Goal: Task Accomplishment & Management: Complete application form

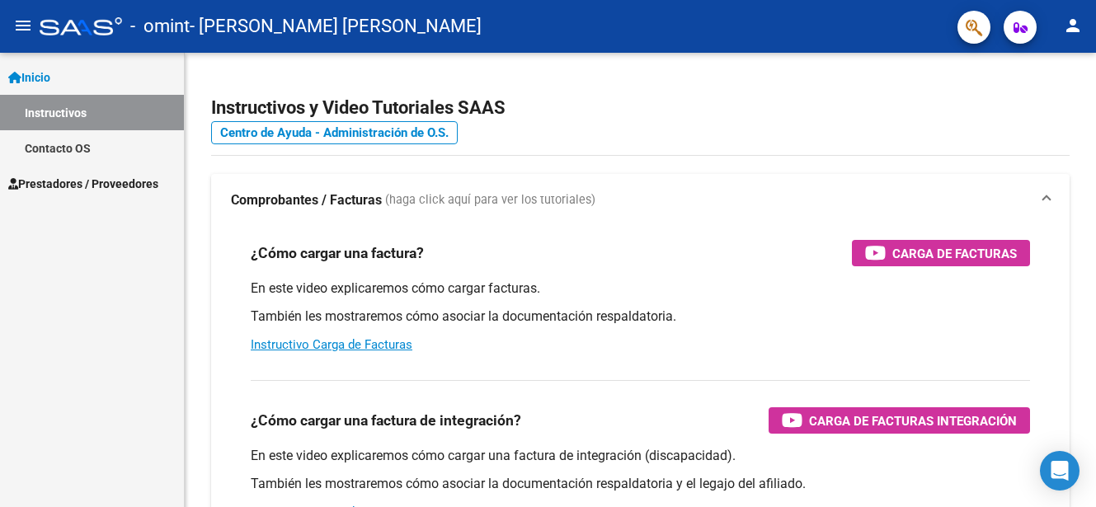
click at [118, 175] on span "Prestadores / Proveedores" at bounding box center [83, 184] width 150 height 18
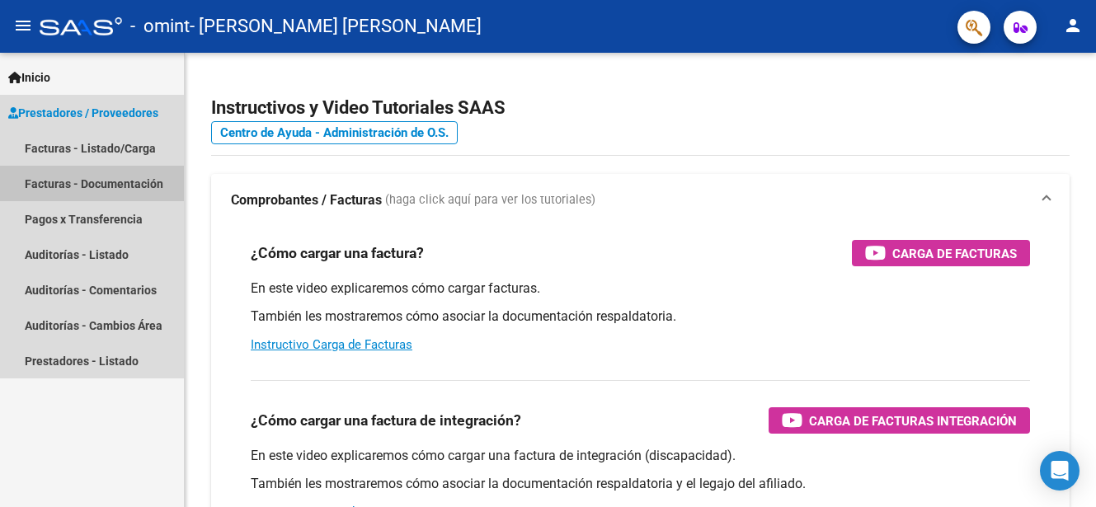
click at [131, 181] on link "Facturas - Documentación" at bounding box center [92, 183] width 184 height 35
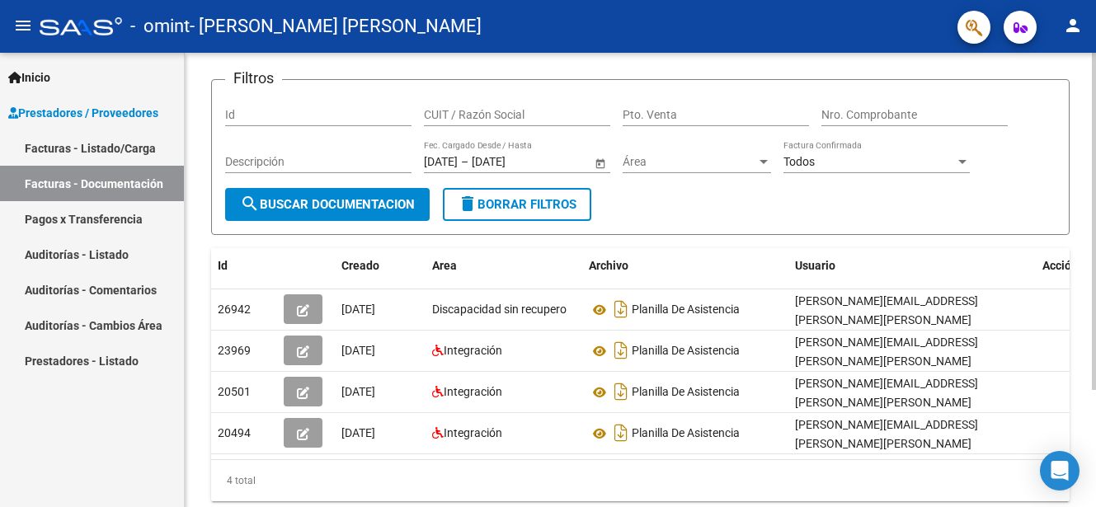
scroll to position [134, 0]
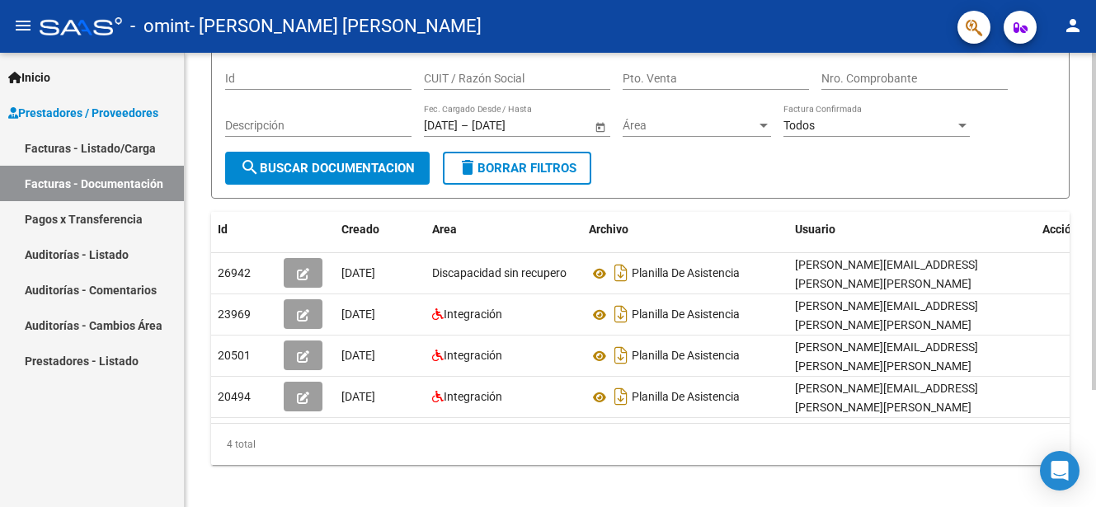
click at [1093, 315] on div at bounding box center [1094, 330] width 4 height 337
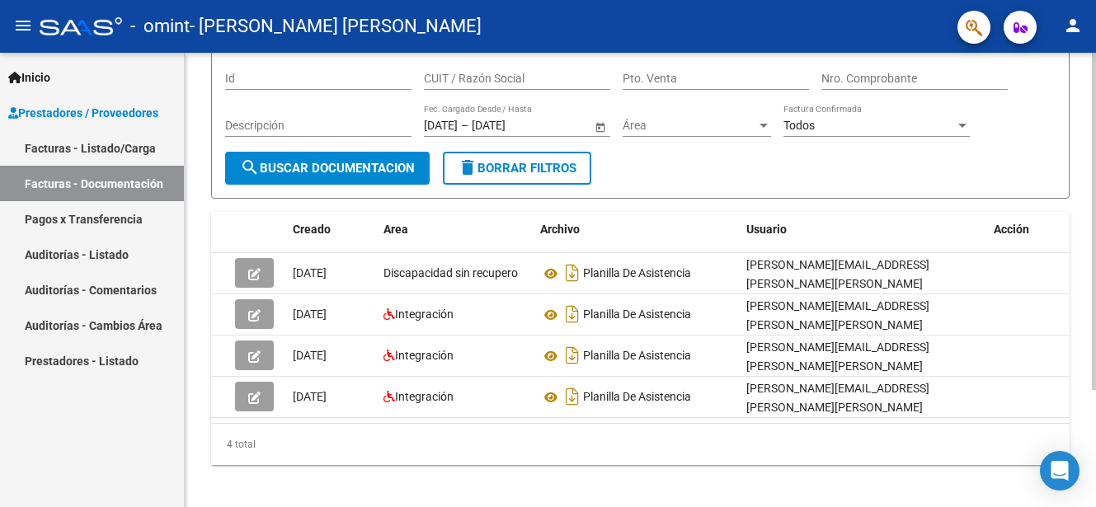
scroll to position [0, 0]
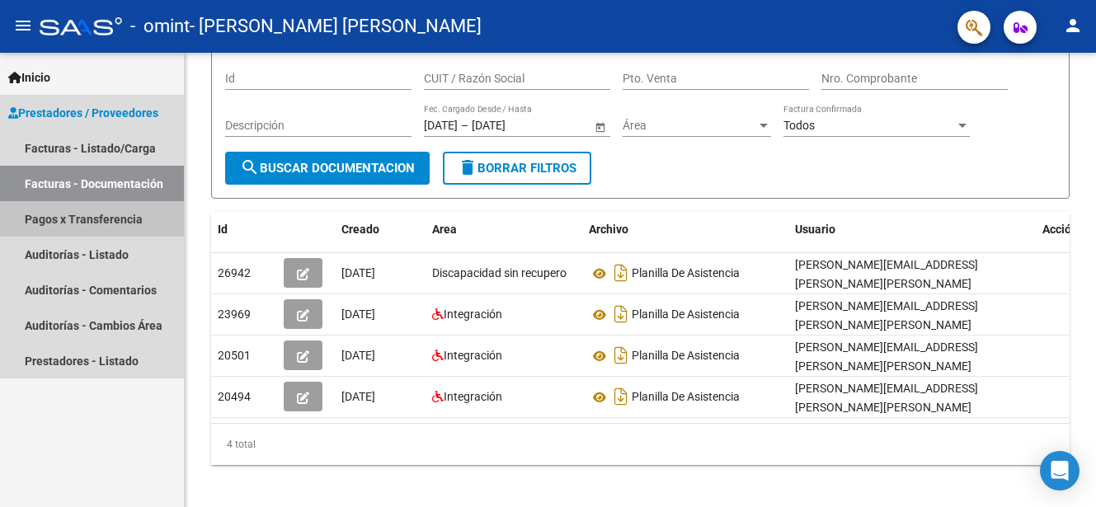
click at [88, 226] on link "Pagos x Transferencia" at bounding box center [92, 218] width 184 height 35
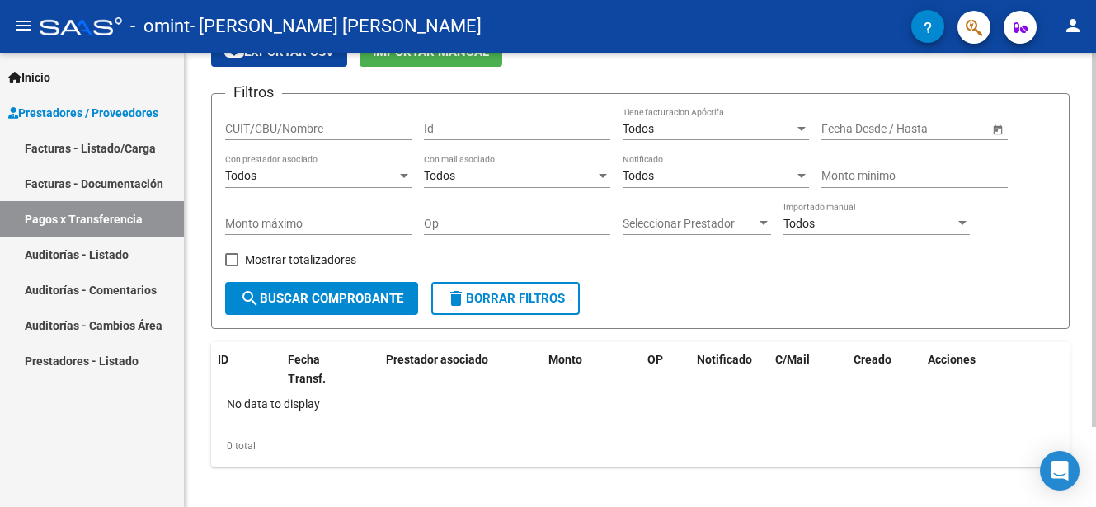
scroll to position [89, 0]
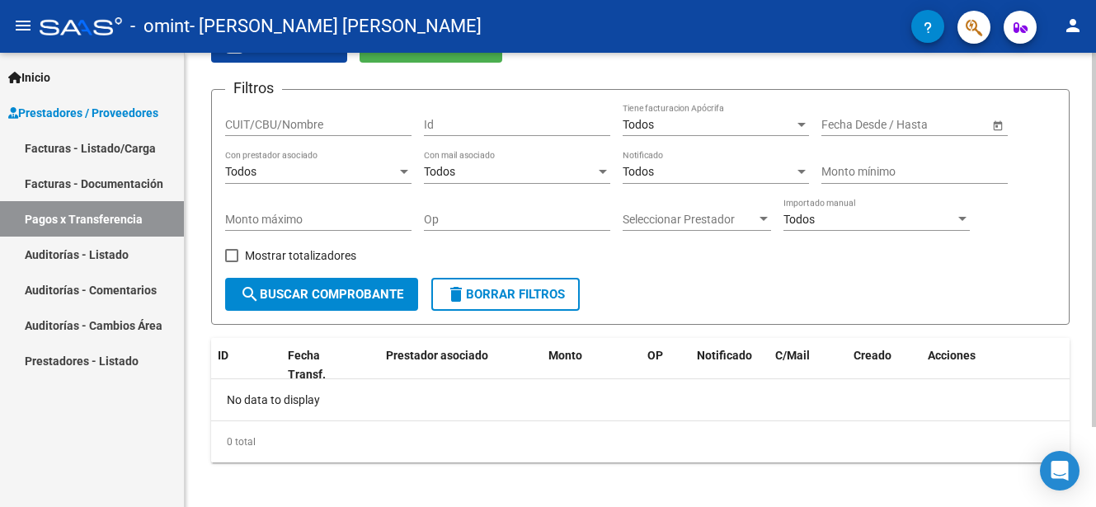
click at [1093, 327] on div at bounding box center [1094, 313] width 4 height 374
click at [124, 181] on link "Facturas - Documentación" at bounding box center [92, 183] width 184 height 35
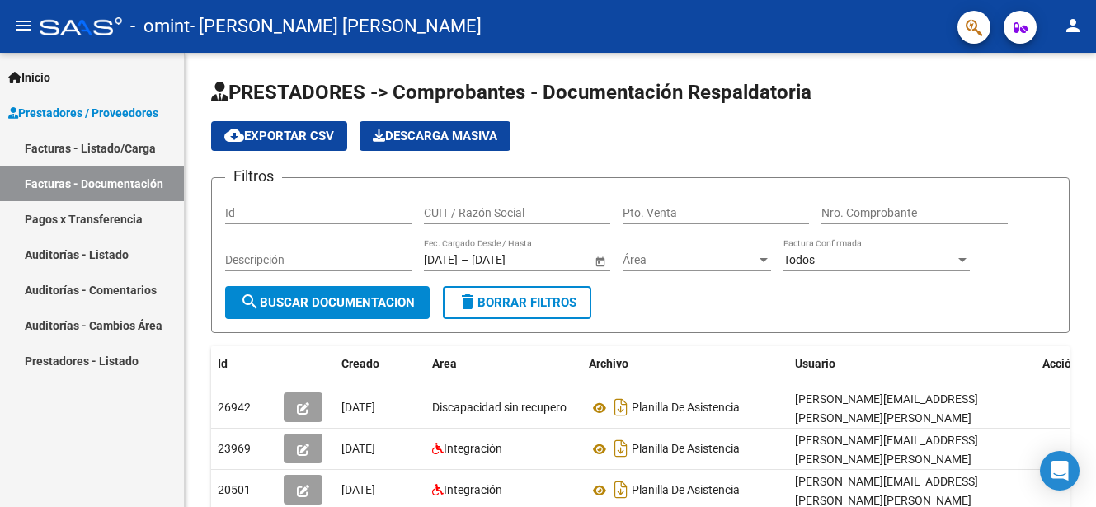
click at [136, 153] on link "Facturas - Listado/Carga" at bounding box center [92, 147] width 184 height 35
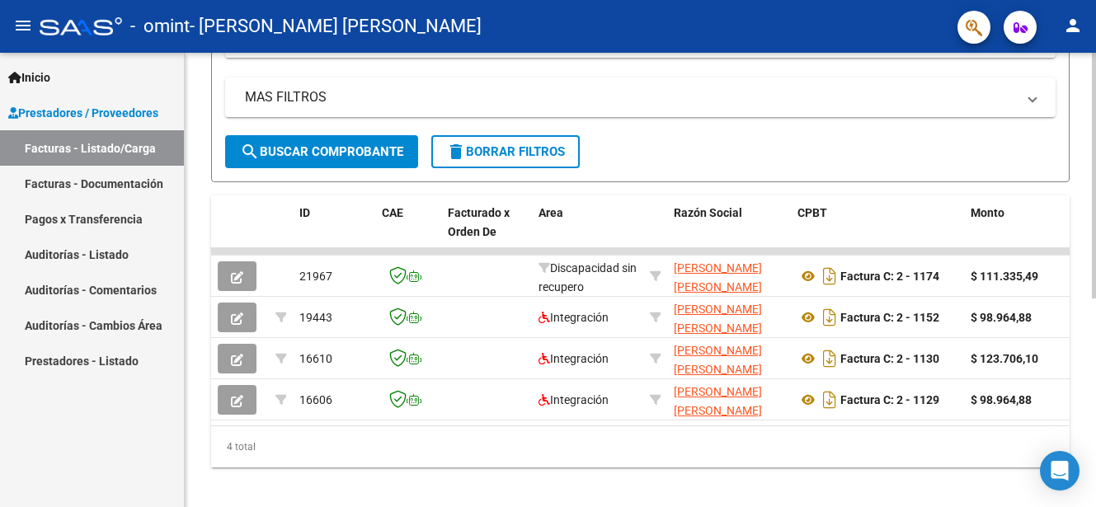
scroll to position [379, 0]
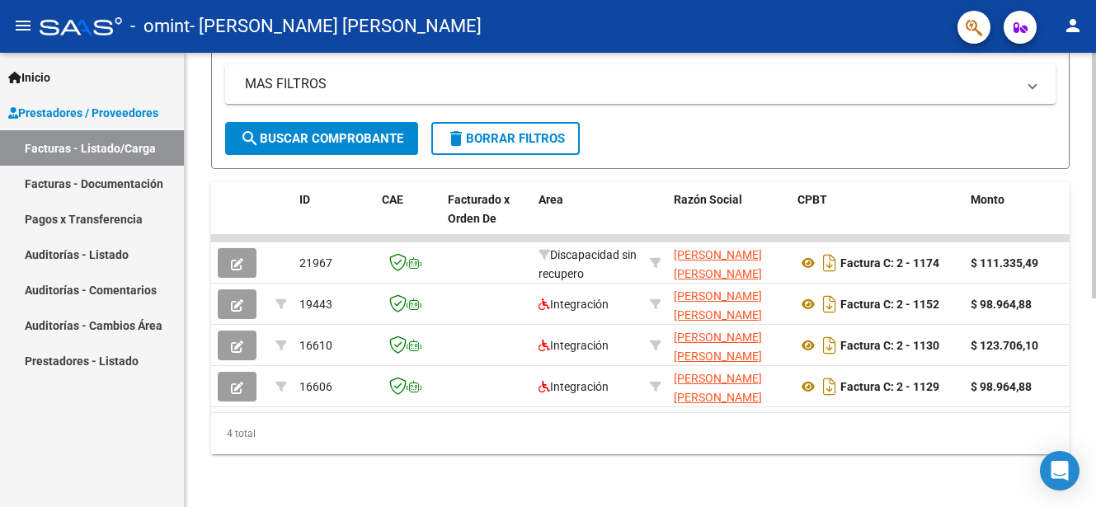
click at [1095, 468] on html "menu - omint - HUCK MARIA ALEJANDRA person Inicio Instructivos Contacto OS Pres…" at bounding box center [548, 253] width 1096 height 507
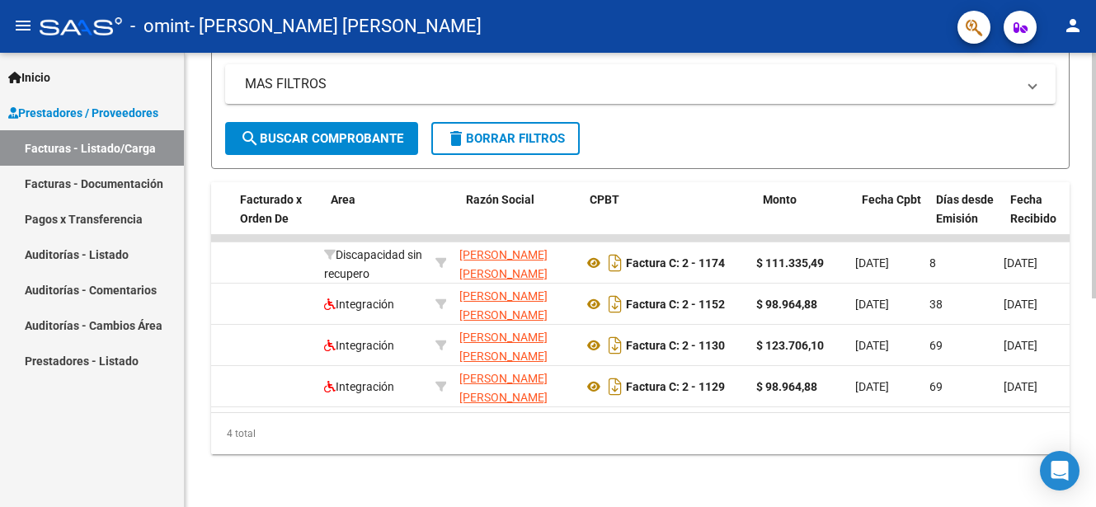
scroll to position [0, 0]
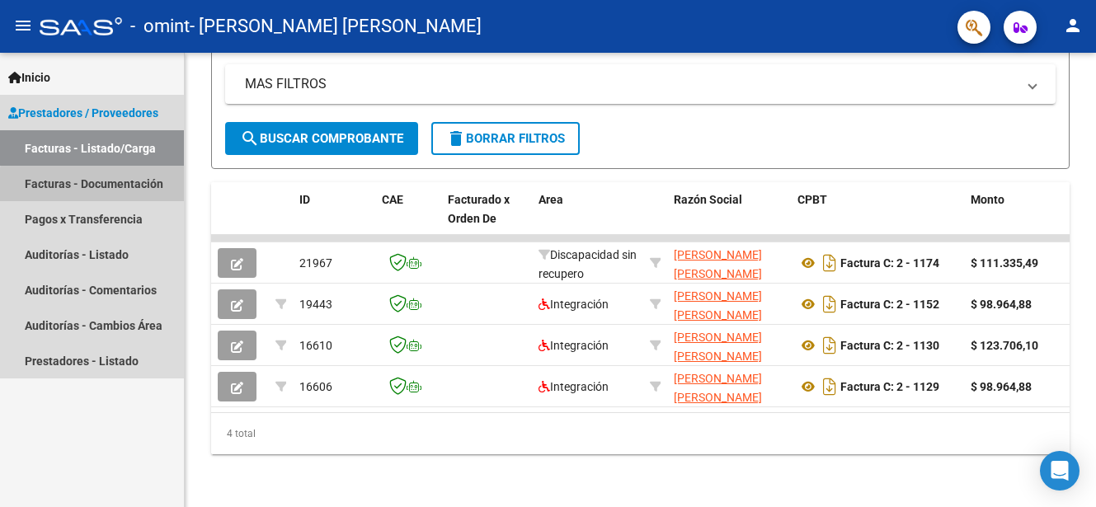
click at [121, 187] on link "Facturas - Documentación" at bounding box center [92, 183] width 184 height 35
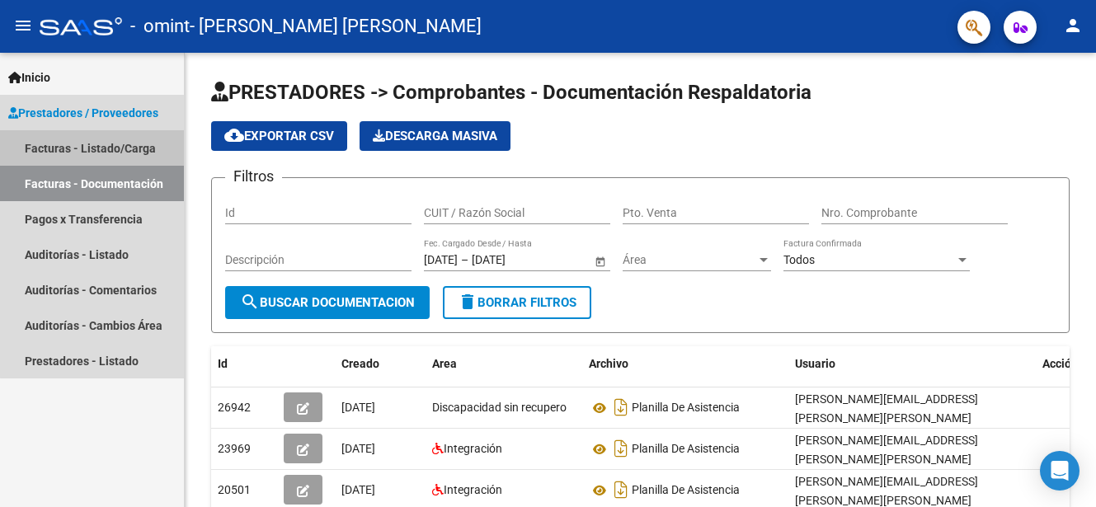
click at [132, 146] on link "Facturas - Listado/Carga" at bounding box center [92, 147] width 184 height 35
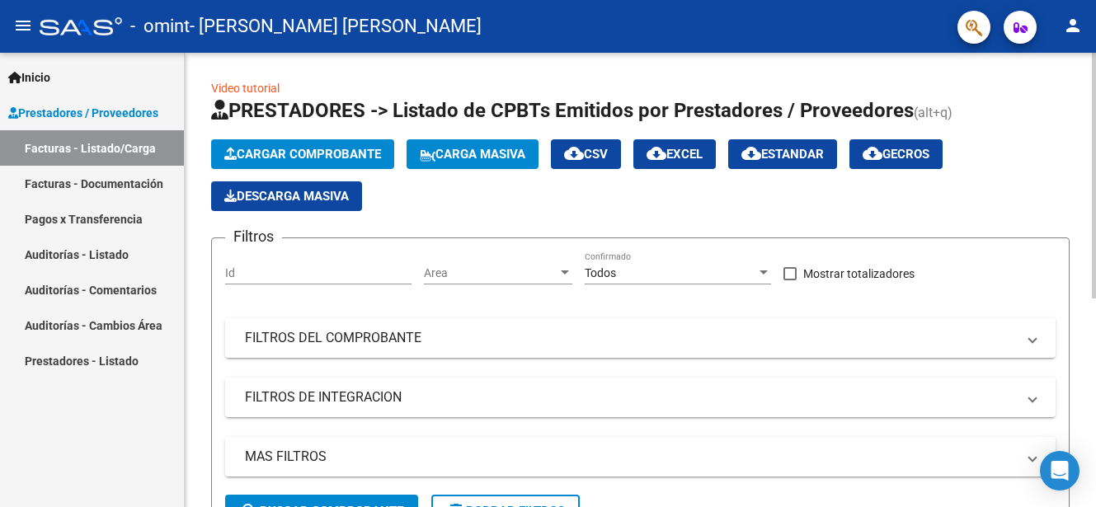
click at [255, 149] on span "Cargar Comprobante" at bounding box center [302, 154] width 157 height 15
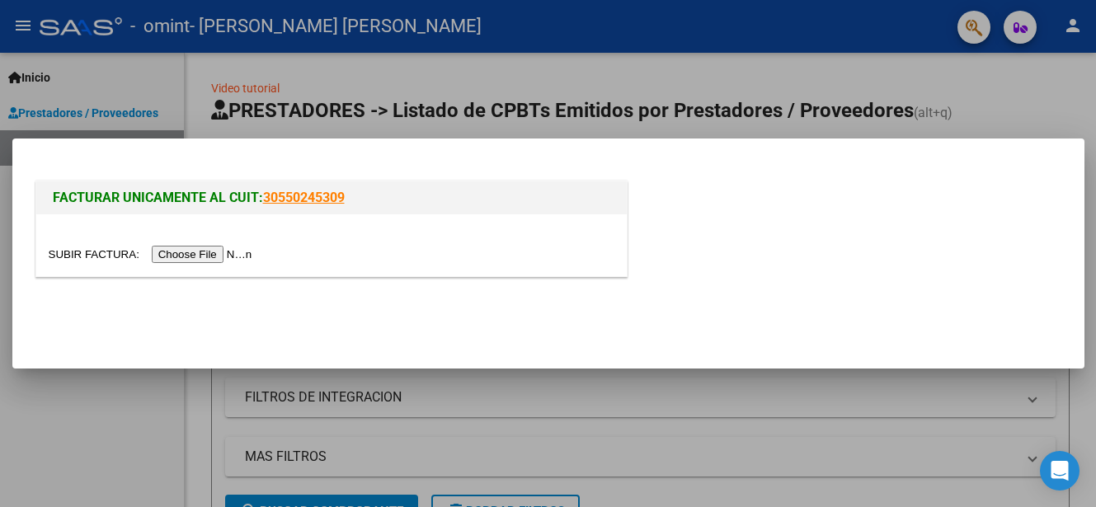
click at [215, 254] on input "file" at bounding box center [153, 254] width 209 height 17
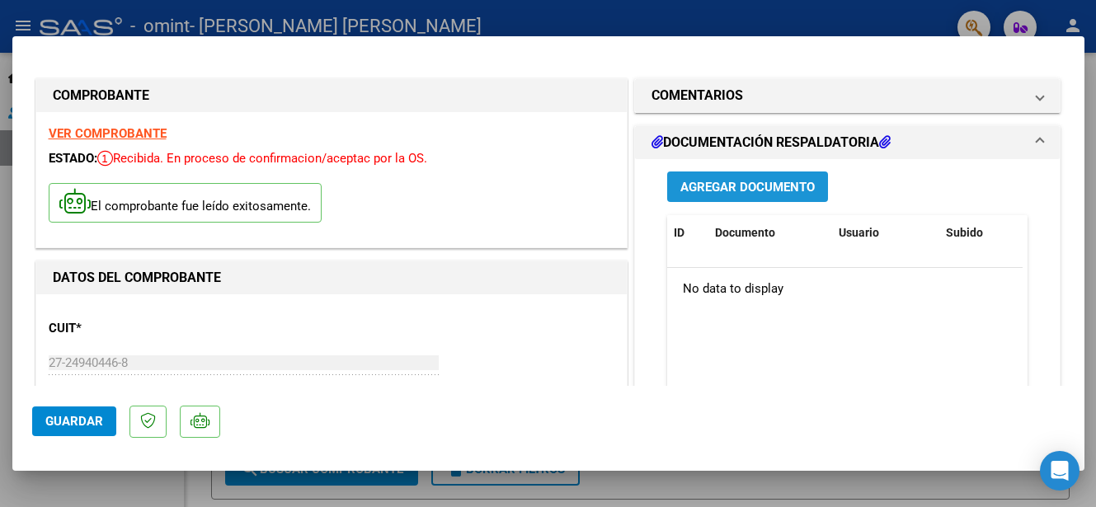
click at [769, 183] on span "Agregar Documento" at bounding box center [748, 187] width 134 height 15
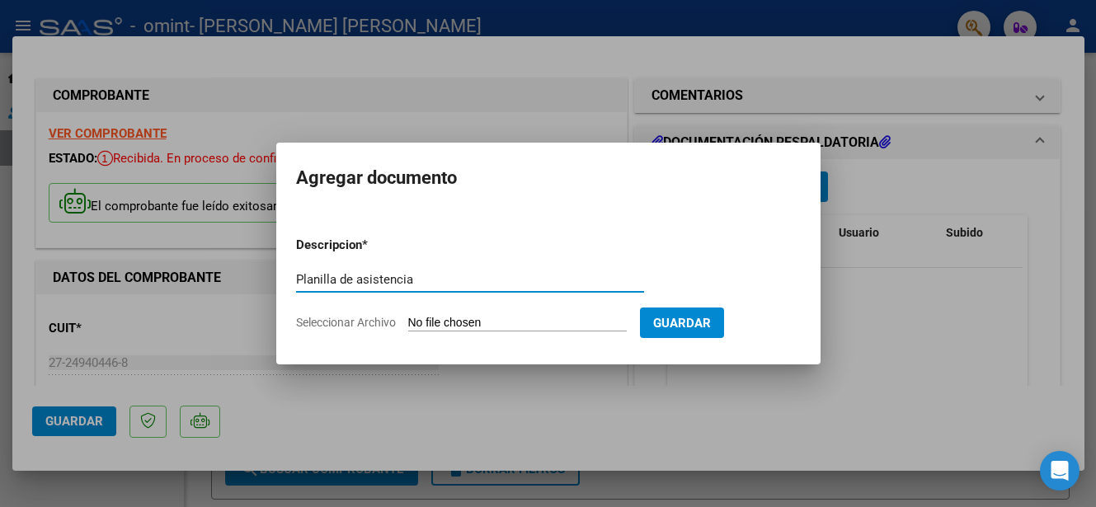
type input "Planilla de asistencia"
click at [373, 324] on span "Seleccionar Archivo" at bounding box center [346, 322] width 100 height 13
click at [408, 324] on input "Seleccionar Archivo" at bounding box center [517, 324] width 219 height 16
type input "C:\fakepath\27249404468_011_00002_00001185_Planilla de asistencia Septiembre 20…"
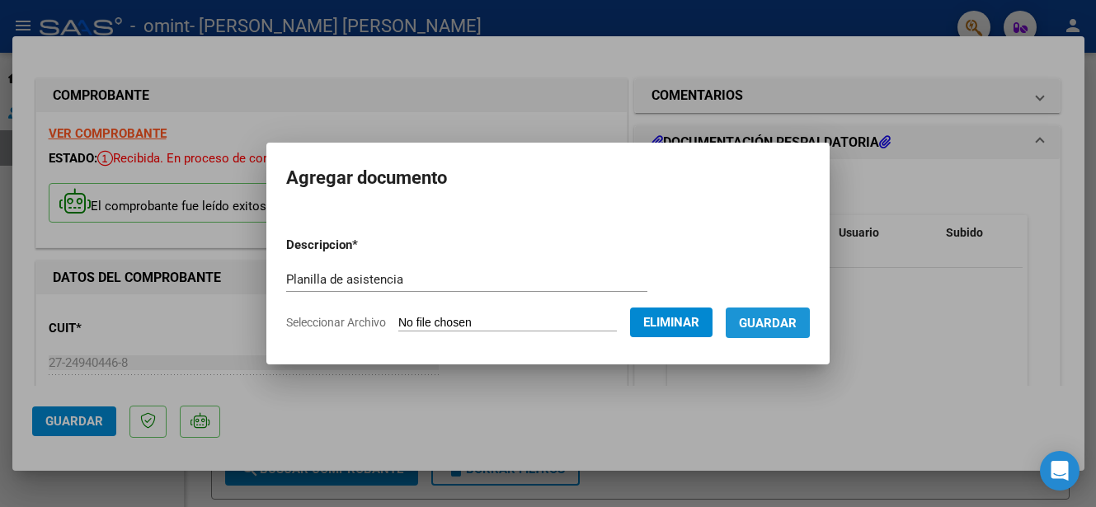
click at [782, 323] on span "Guardar" at bounding box center [768, 323] width 58 height 15
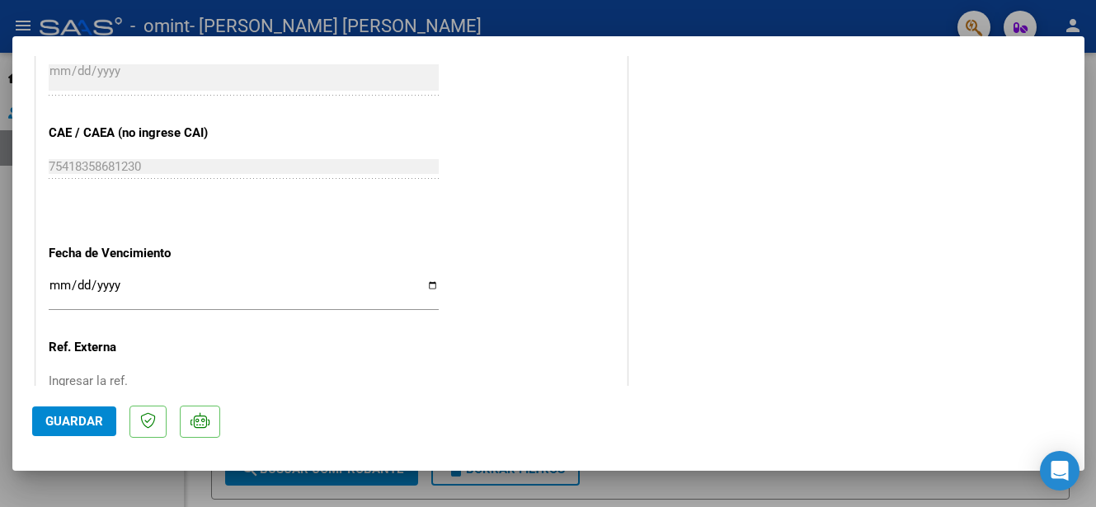
scroll to position [861, 0]
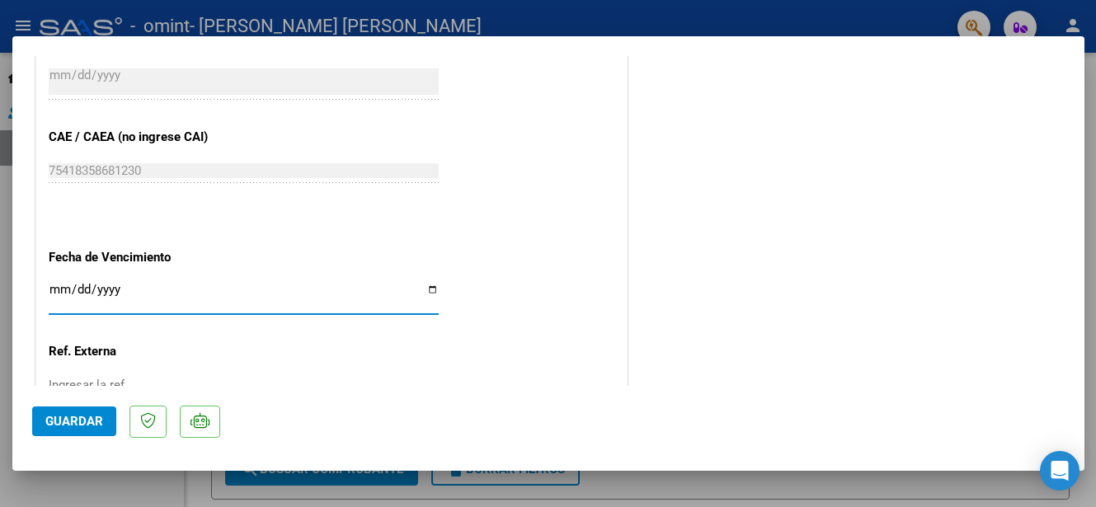
click at [54, 294] on input "Ingresar la fecha" at bounding box center [244, 296] width 390 height 26
type input "2025-10-11"
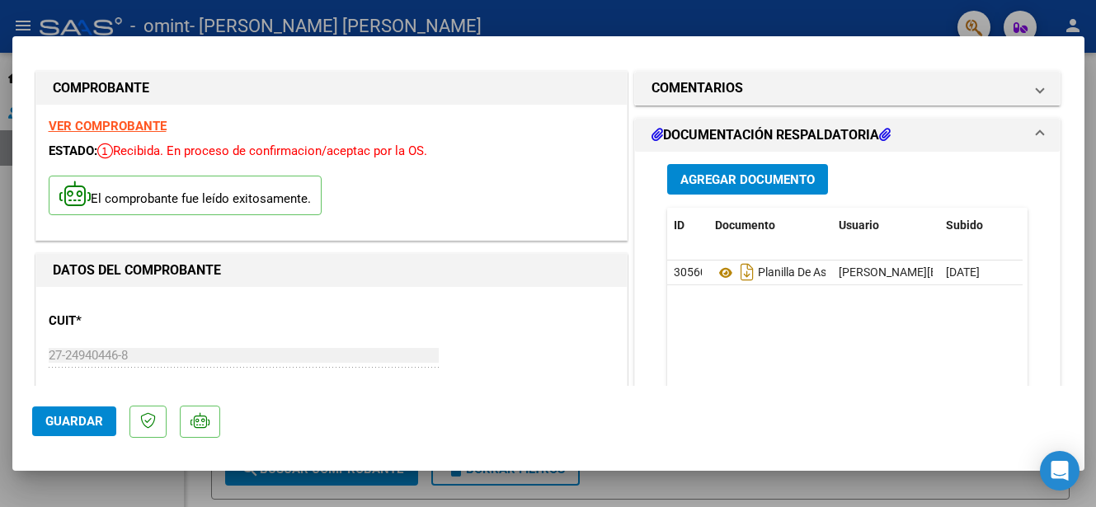
scroll to position [0, 0]
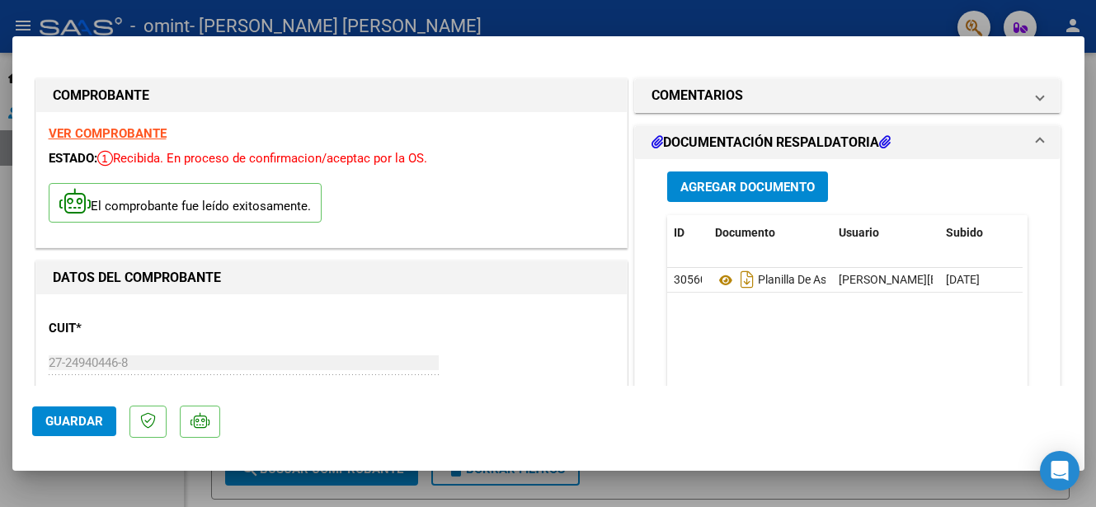
click at [71, 417] on span "Guardar" at bounding box center [74, 421] width 58 height 15
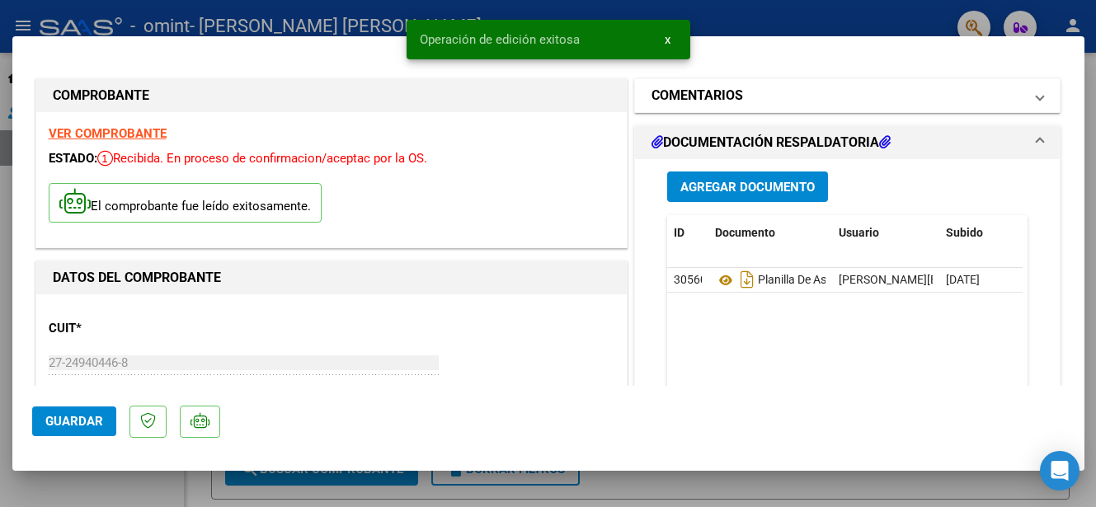
click at [956, 96] on mat-panel-title "COMENTARIOS" at bounding box center [838, 96] width 373 height 20
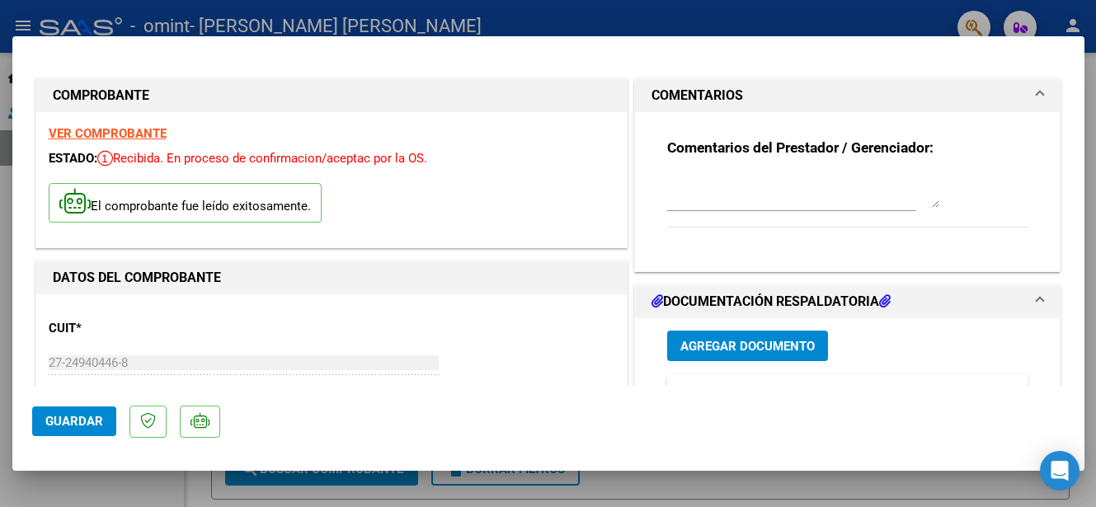
click at [1033, 92] on mat-expansion-panel-header "COMENTARIOS" at bounding box center [848, 95] width 426 height 33
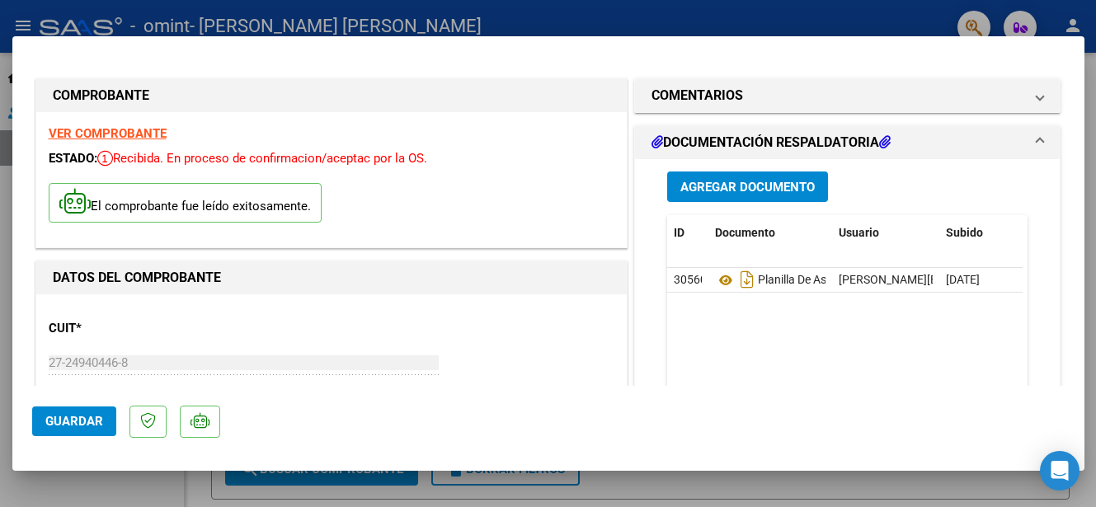
click at [819, 20] on div at bounding box center [548, 253] width 1096 height 507
type input "$ 0,00"
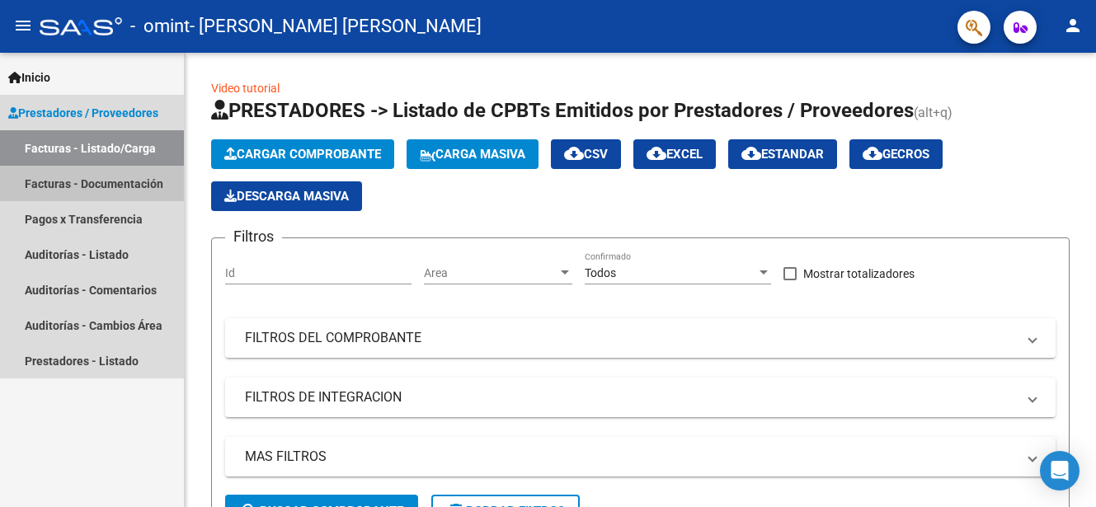
click at [109, 186] on link "Facturas - Documentación" at bounding box center [92, 183] width 184 height 35
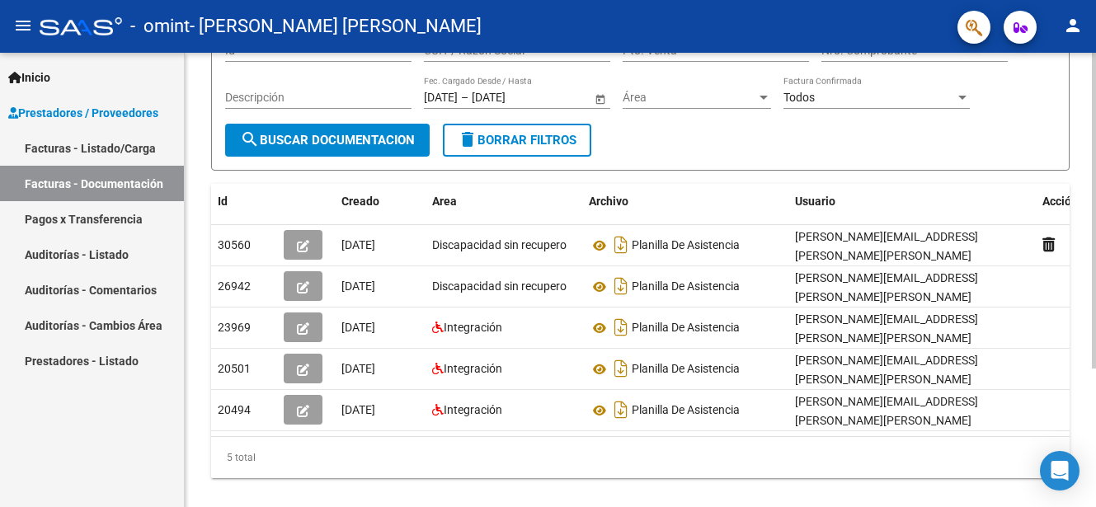
scroll to position [164, 0]
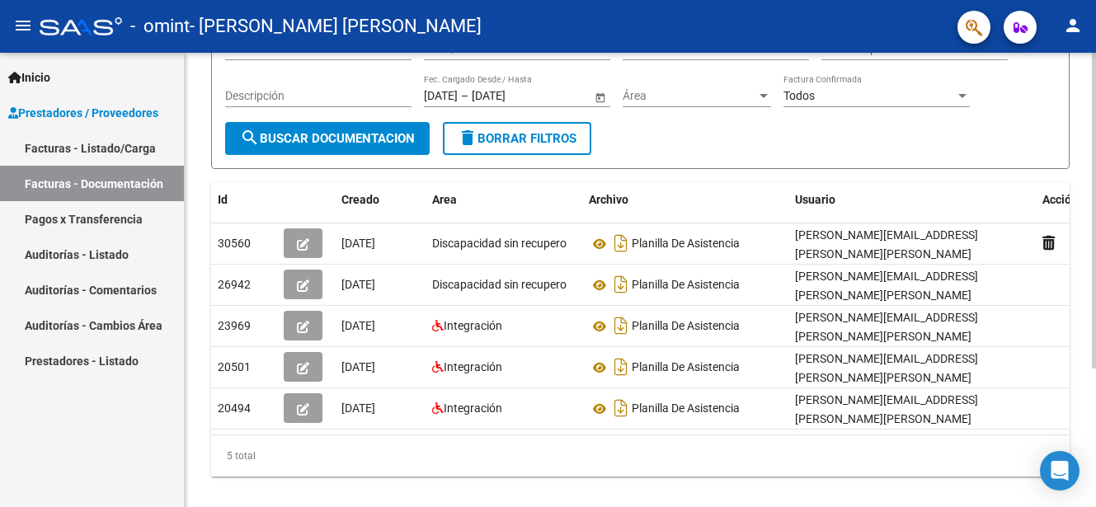
click at [1095, 351] on html "menu - omint - HUCK MARIA ALEJANDRA person Inicio Instructivos Contacto OS Pres…" at bounding box center [548, 253] width 1096 height 507
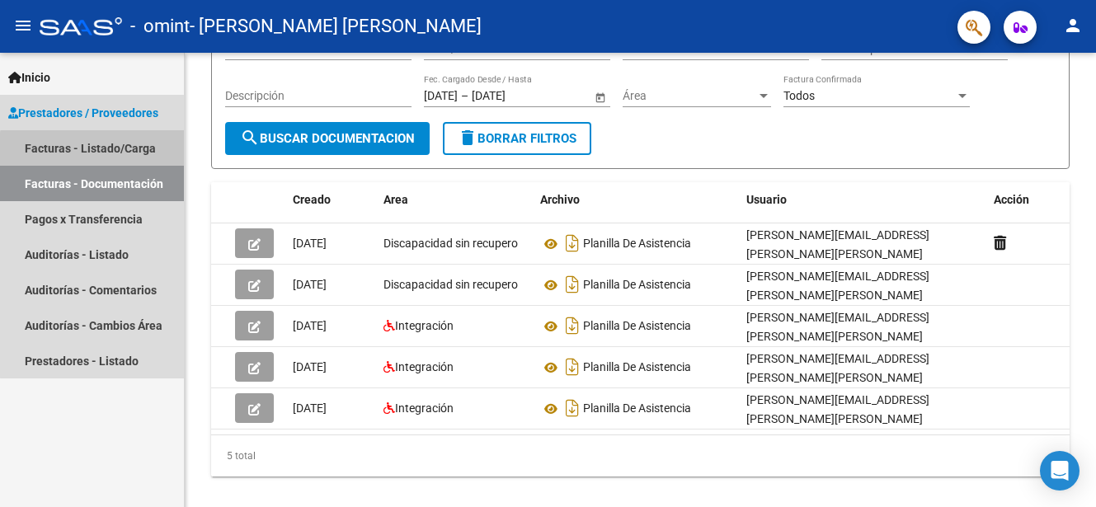
click at [144, 153] on link "Facturas - Listado/Carga" at bounding box center [92, 147] width 184 height 35
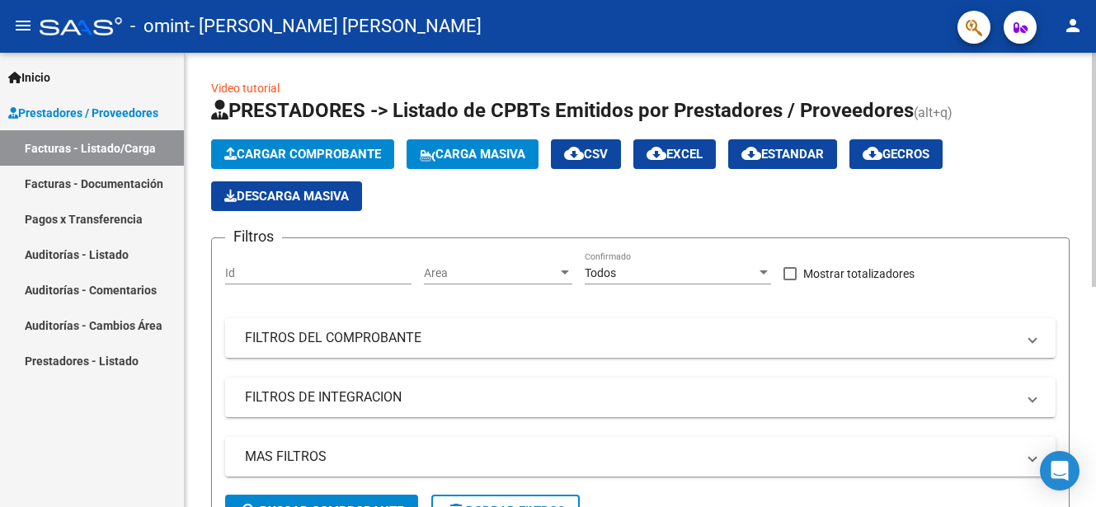
drag, startPoint x: 1091, startPoint y: 197, endPoint x: 1095, endPoint y: 292, distance: 94.9
click at [1095, 292] on div "Video tutorial PRESTADORES -> Listado de CPBTs Emitidos por Prestadores / Prove…" at bounding box center [643, 487] width 916 height 869
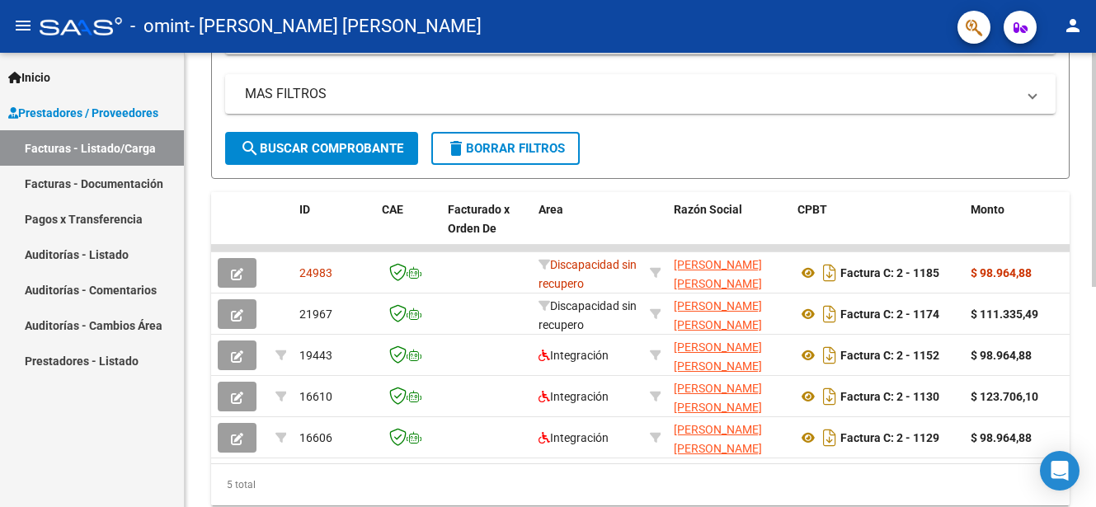
scroll to position [384, 0]
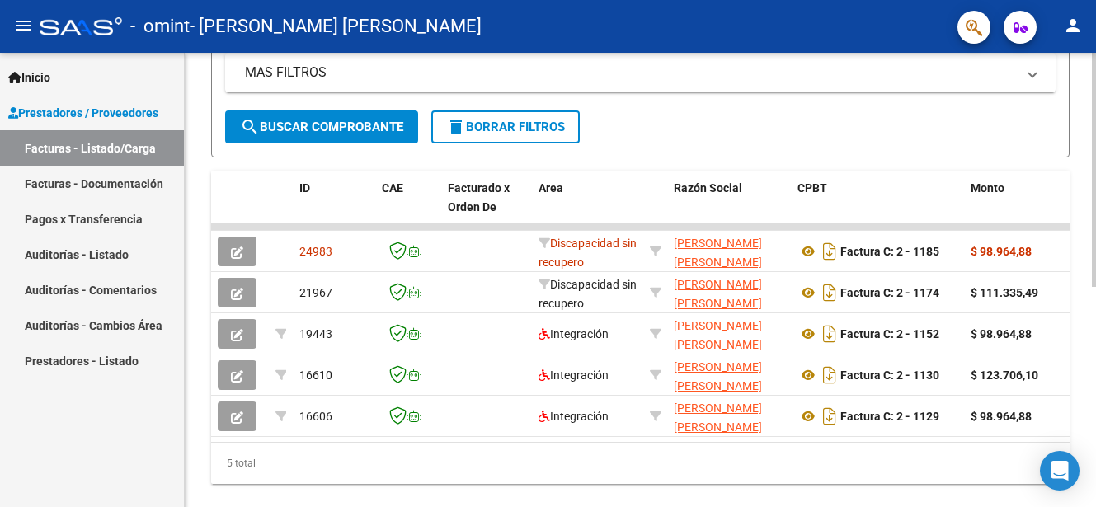
click at [1091, 475] on div "Video tutorial PRESTADORES -> Listado de CPBTs Emitidos por Prestadores / Prove…" at bounding box center [643, 102] width 916 height 869
click at [459, 478] on div "5 total" at bounding box center [640, 463] width 859 height 41
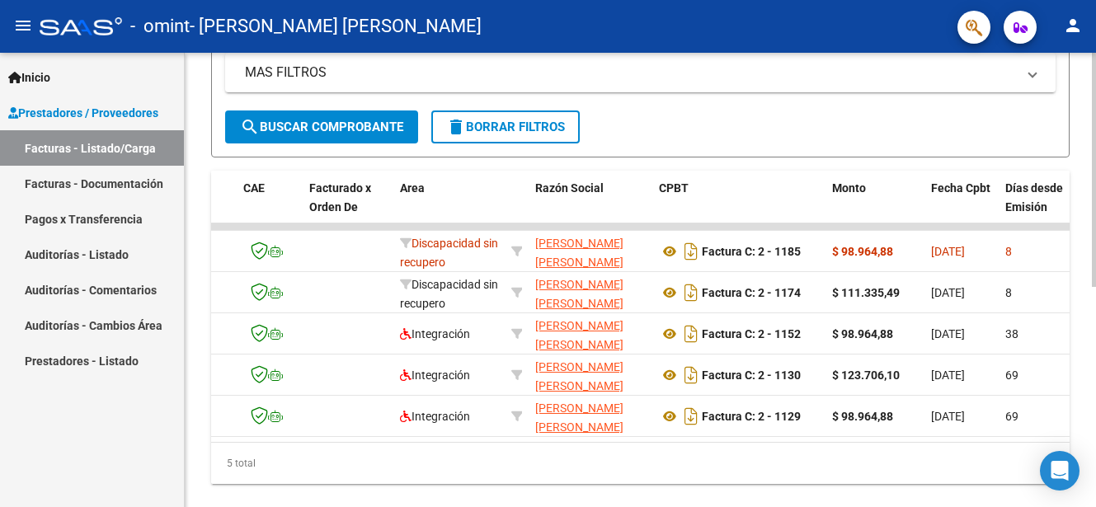
scroll to position [0, 0]
